Goal: Task Accomplishment & Management: Manage account settings

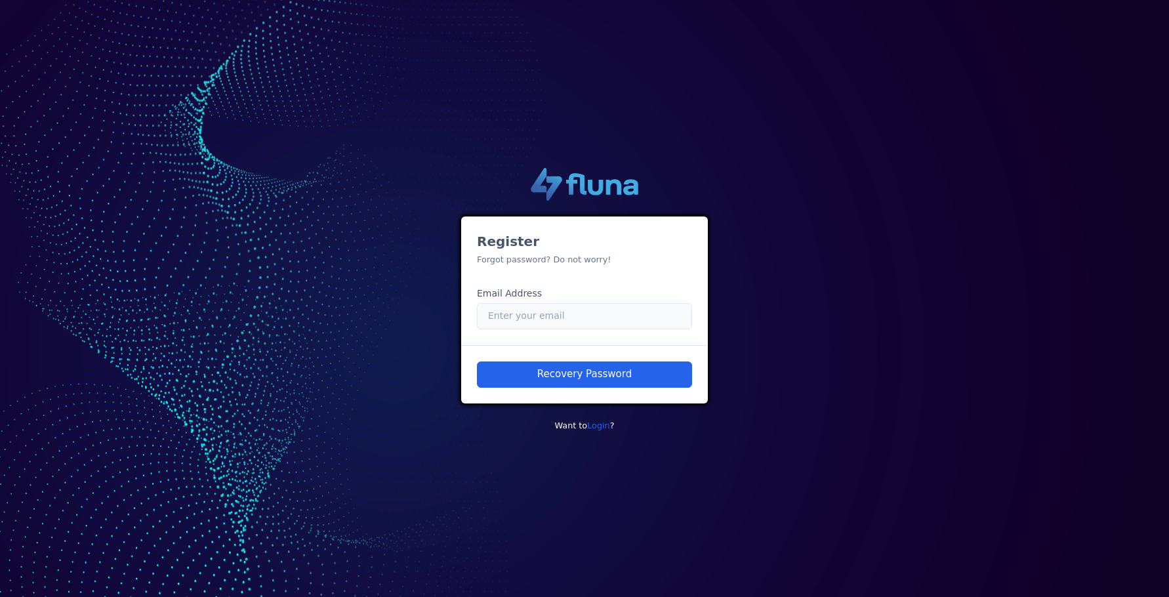
click at [558, 320] on input "Email" at bounding box center [584, 316] width 215 height 26
paste input "[EMAIL_ADDRESS][PERSON_NAME][DOMAIN_NAME]"
type input "[EMAIL_ADDRESS][PERSON_NAME][DOMAIN_NAME]"
click at [565, 380] on button "Recovery Password" at bounding box center [584, 374] width 215 height 26
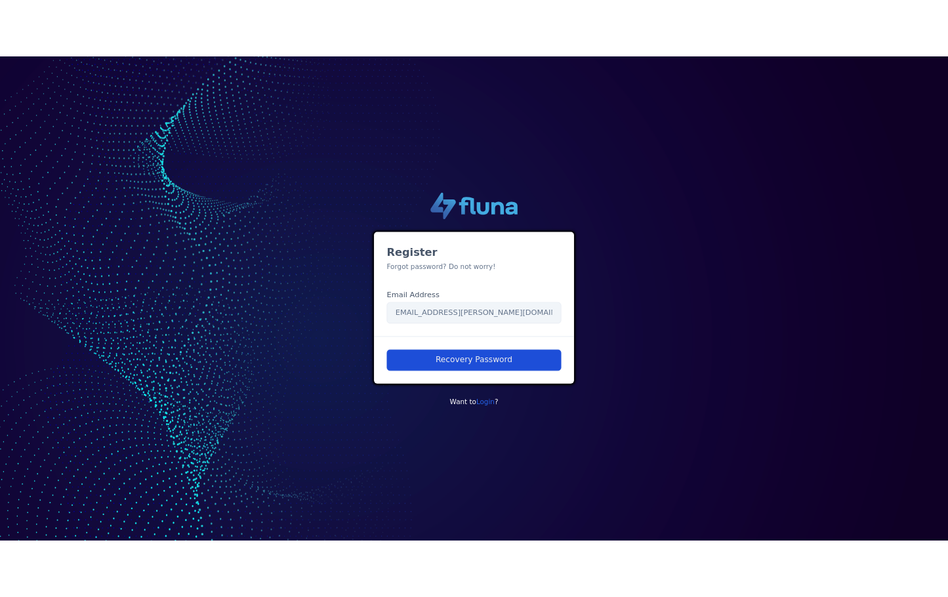
scroll to position [0, 0]
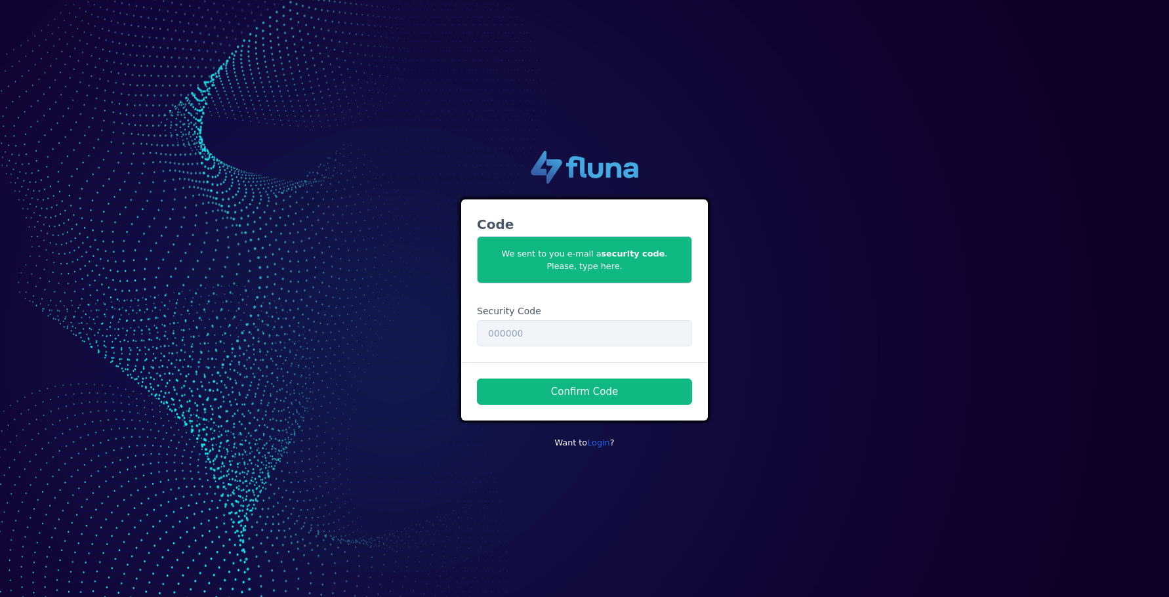
click at [1, 183] on div ".cls-1 { fill: url(#linear-gradient); } .cls-2 { fill: url(#linear-gradient-2);…" at bounding box center [584, 298] width 1169 height 597
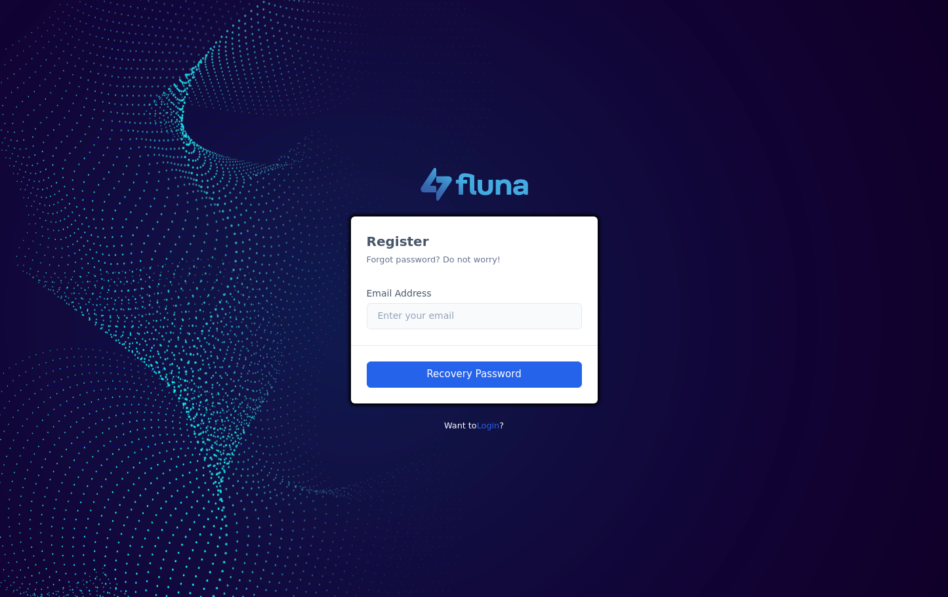
click at [444, 327] on input "Email" at bounding box center [474, 316] width 215 height 26
paste input ""caio.castro.fluna+unimed3@unimedbh.com.br" <caio.castro.fluna+unimed3@unimedbh…"
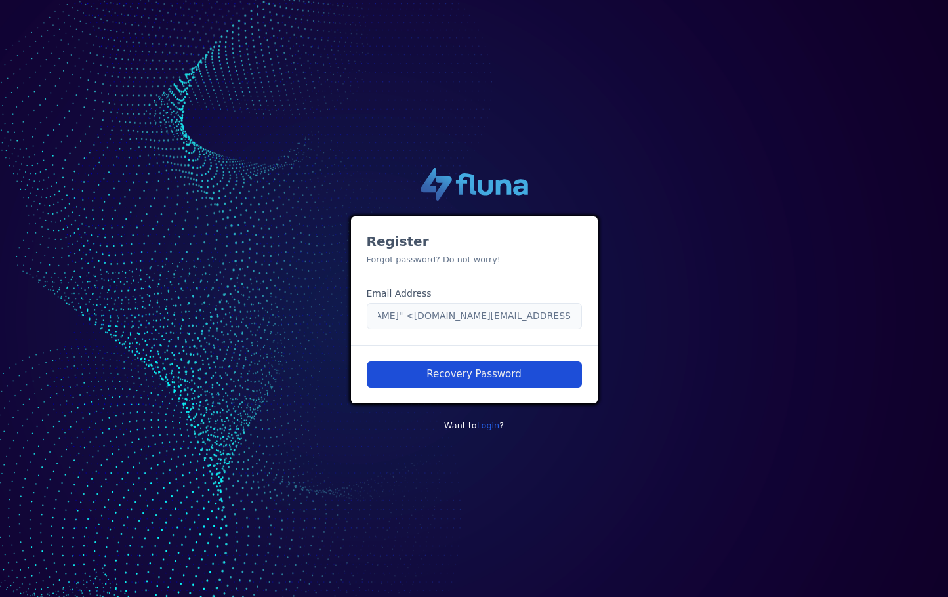
type input ""caio.castro.fluna+unimed3@unimedbh.com.br" <caio.castro.fluna+unimed3@unimedbh…"
click at [445, 364] on button "Recovery Password" at bounding box center [474, 374] width 215 height 26
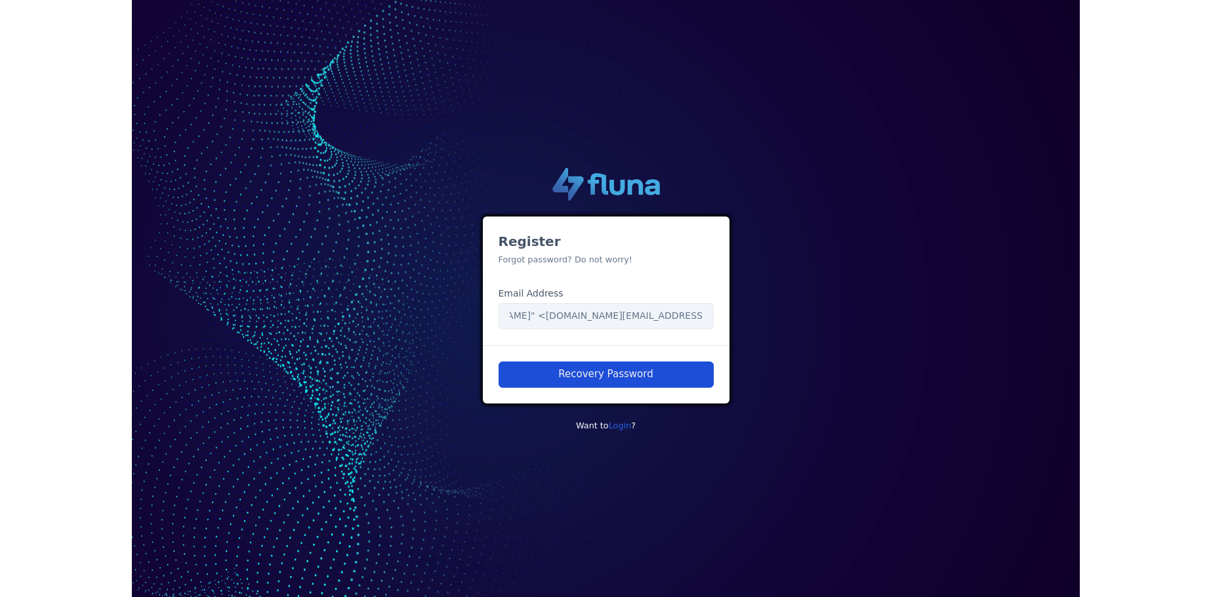
scroll to position [0, 0]
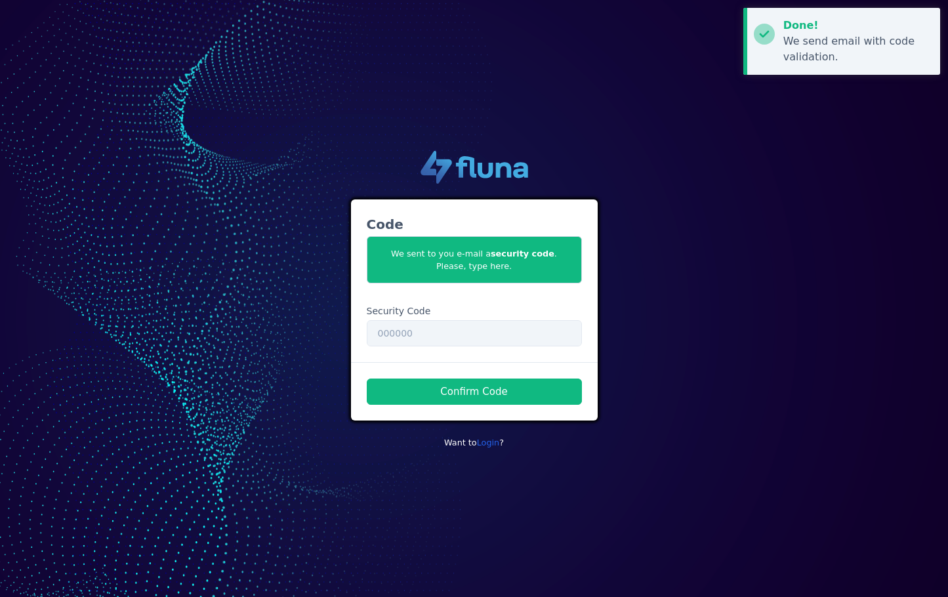
click at [843, 60] on div "We send email with code validation." at bounding box center [856, 48] width 147 height 31
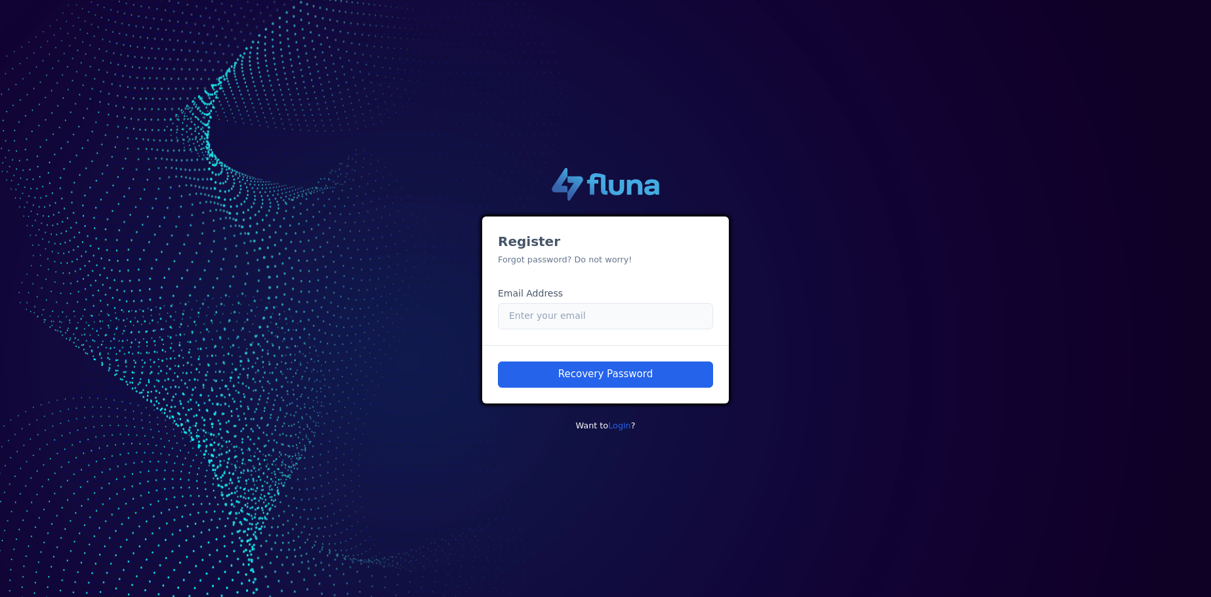
click at [594, 316] on input "Email" at bounding box center [605, 316] width 215 height 26
click at [610, 327] on input "Email" at bounding box center [605, 316] width 215 height 26
click at [565, 327] on input "Email" at bounding box center [605, 316] width 215 height 26
paste input "[EMAIL_ADDRESS][PERSON_NAME][DOMAIN_NAME]"
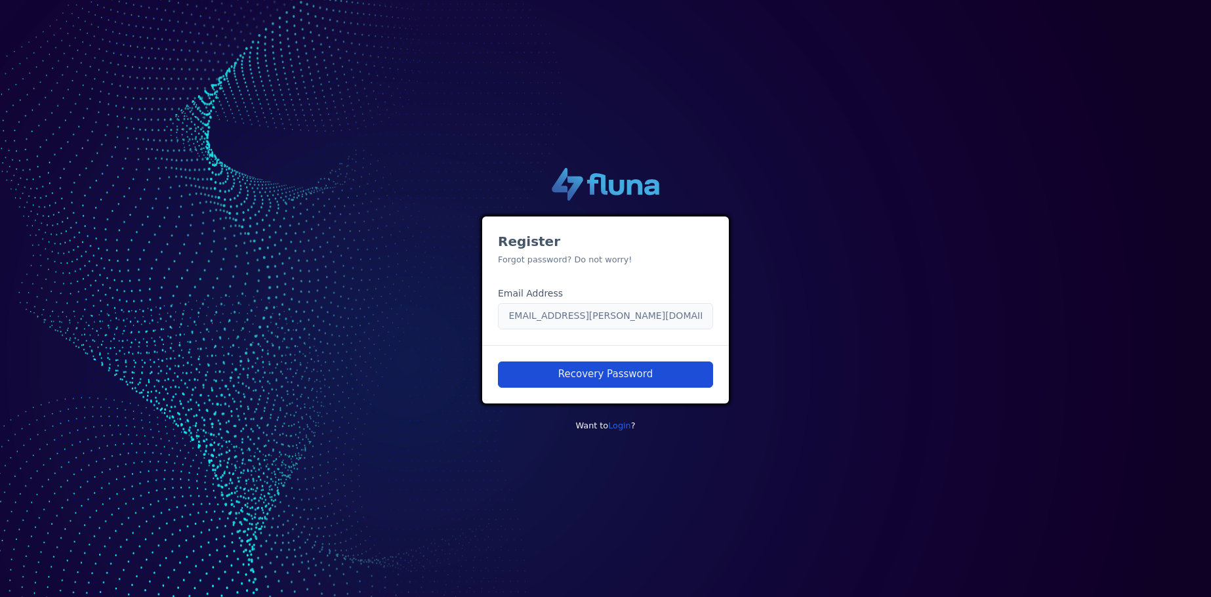
type input "[EMAIL_ADDRESS][PERSON_NAME][DOMAIN_NAME]"
click at [602, 375] on button "Recovery Password" at bounding box center [605, 374] width 215 height 26
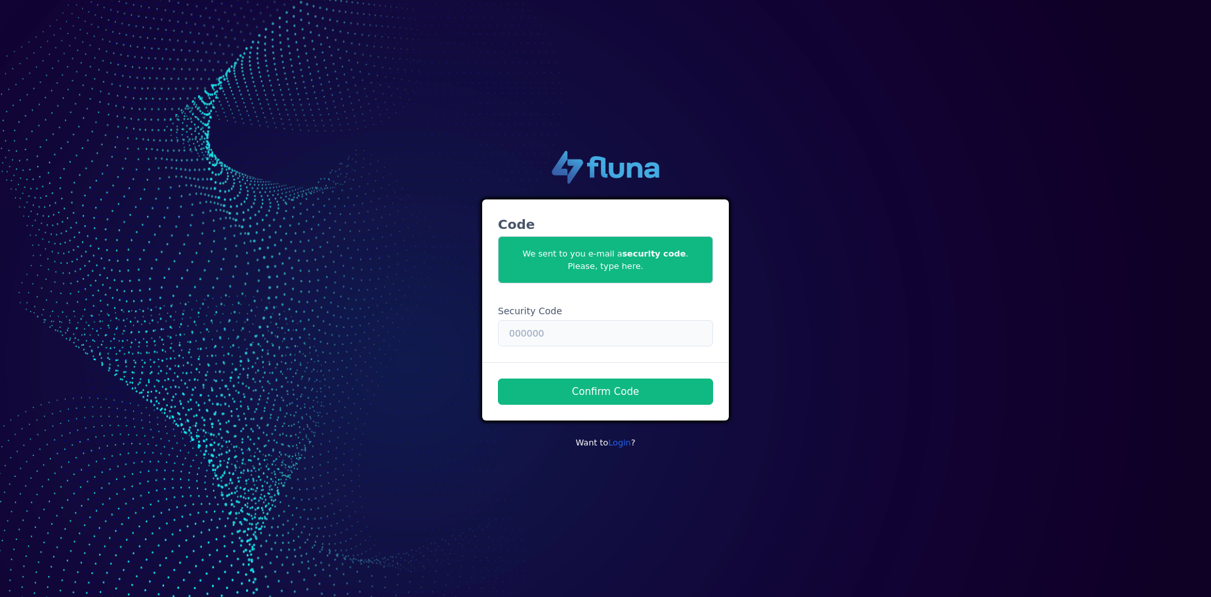
click at [603, 328] on input "text" at bounding box center [605, 333] width 215 height 26
paste input "361639"
type input "361639"
click at [573, 392] on button "Confirm Code" at bounding box center [605, 391] width 215 height 26
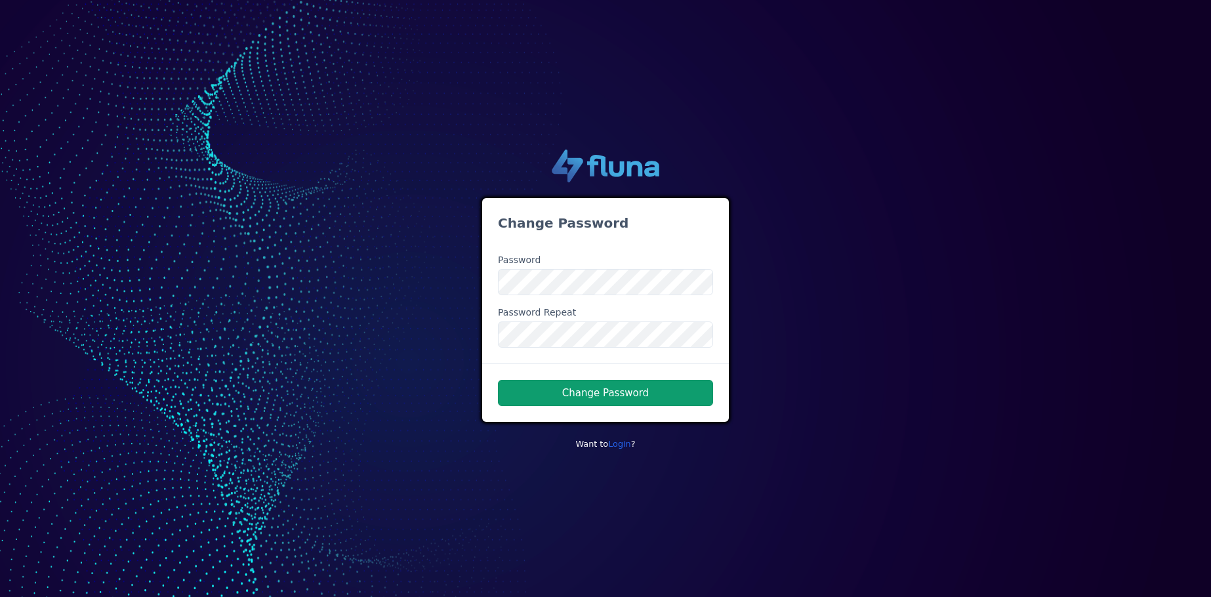
click at [574, 396] on button "Change Password" at bounding box center [605, 393] width 215 height 26
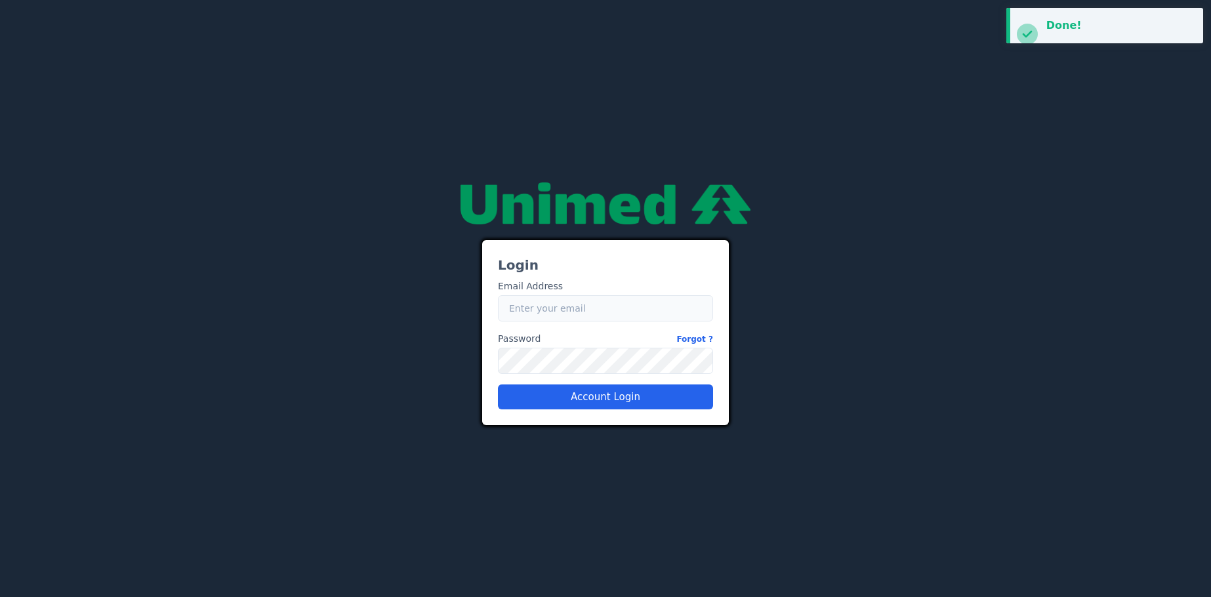
type input "[EMAIL_ADDRESS][PERSON_NAME][DOMAIN_NAME]"
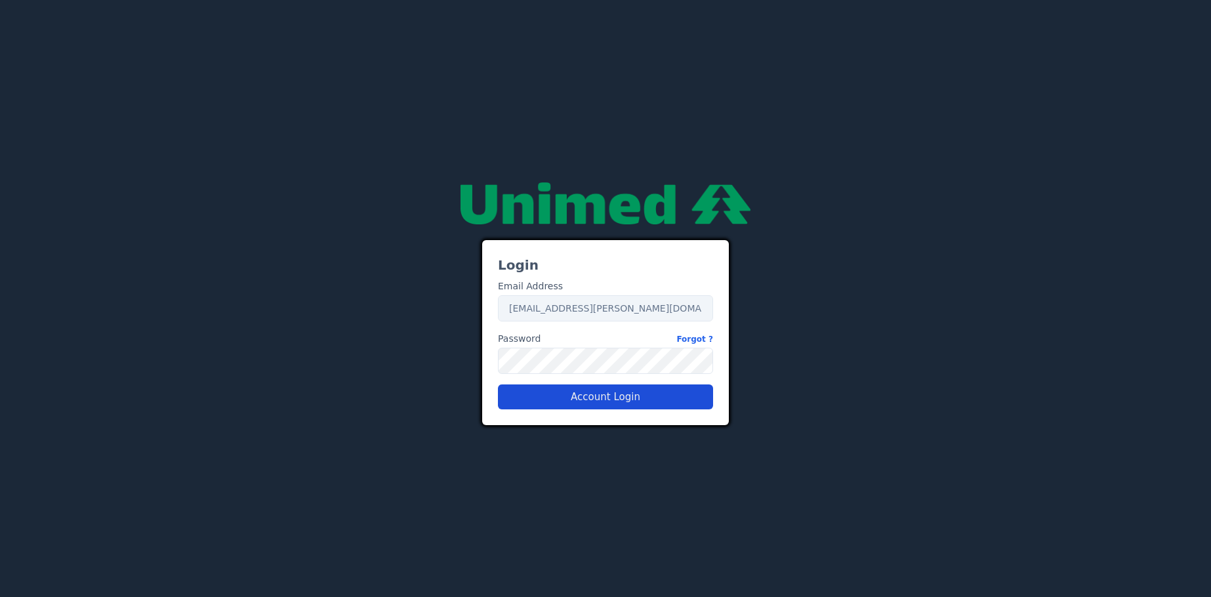
click at [598, 394] on button "Account Login" at bounding box center [605, 396] width 215 height 25
click at [581, 308] on input "[EMAIL_ADDRESS][PERSON_NAME][DOMAIN_NAME]" at bounding box center [605, 308] width 215 height 26
type input "[EMAIL_ADDRESS][PERSON_NAME][DOMAIN_NAME]"
click at [605, 396] on button "Account Login" at bounding box center [605, 396] width 215 height 25
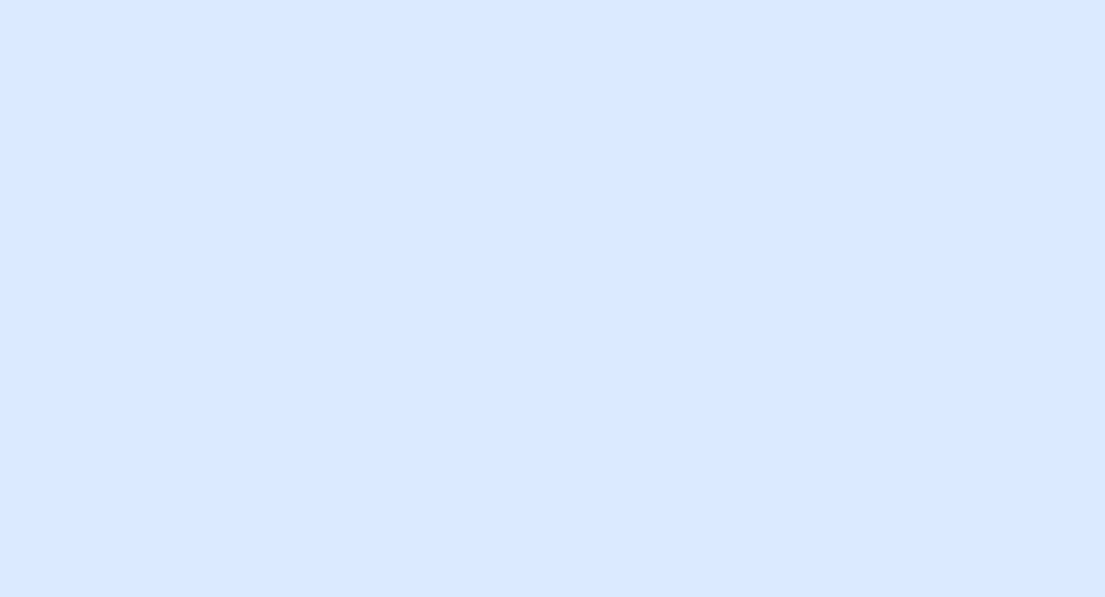
type input "[EMAIL_ADDRESS][PERSON_NAME][DOMAIN_NAME]"
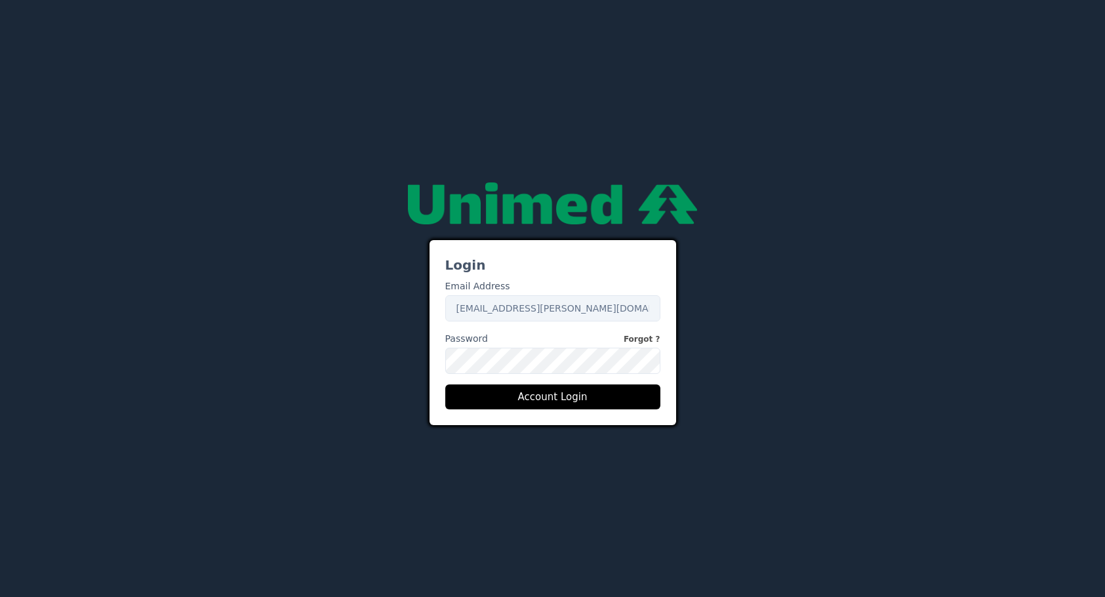
drag, startPoint x: 158, startPoint y: 306, endPoint x: 640, endPoint y: 337, distance: 483.2
click at [640, 337] on link "Forgot ?" at bounding box center [642, 339] width 37 height 14
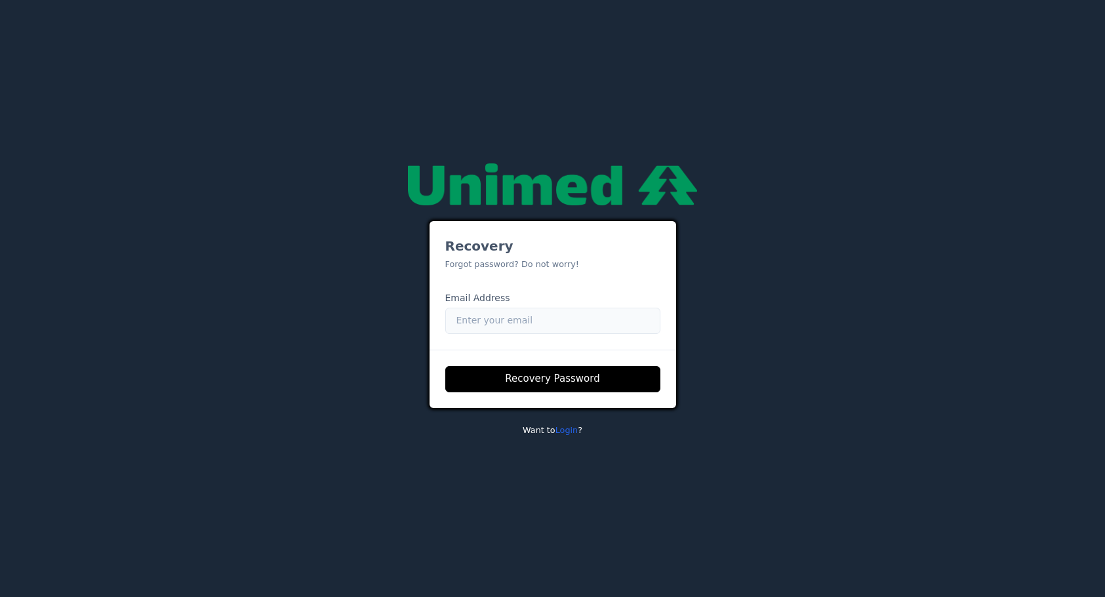
click at [589, 317] on input "Email" at bounding box center [552, 321] width 215 height 26
click at [546, 326] on input "Email" at bounding box center [552, 321] width 215 height 26
click at [540, 310] on input "Email" at bounding box center [552, 321] width 215 height 26
paste input "[EMAIL_ADDRESS][PERSON_NAME][DOMAIN_NAME]"
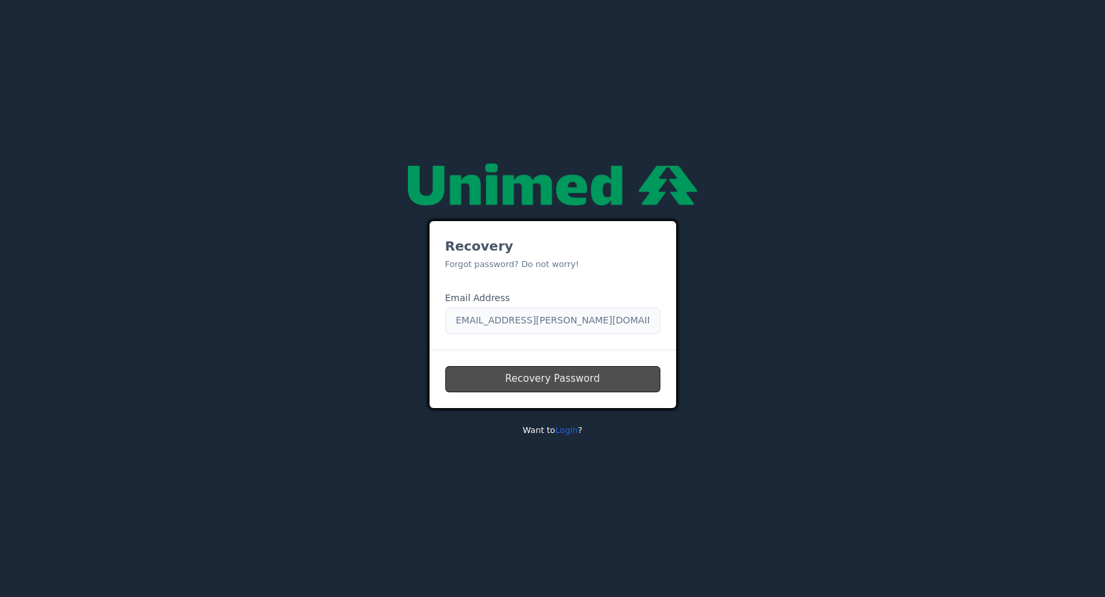
type input "[EMAIL_ADDRESS][PERSON_NAME][DOMAIN_NAME]"
click at [579, 384] on button "Recovery Password" at bounding box center [552, 379] width 215 height 26
